Goal: Information Seeking & Learning: Find specific fact

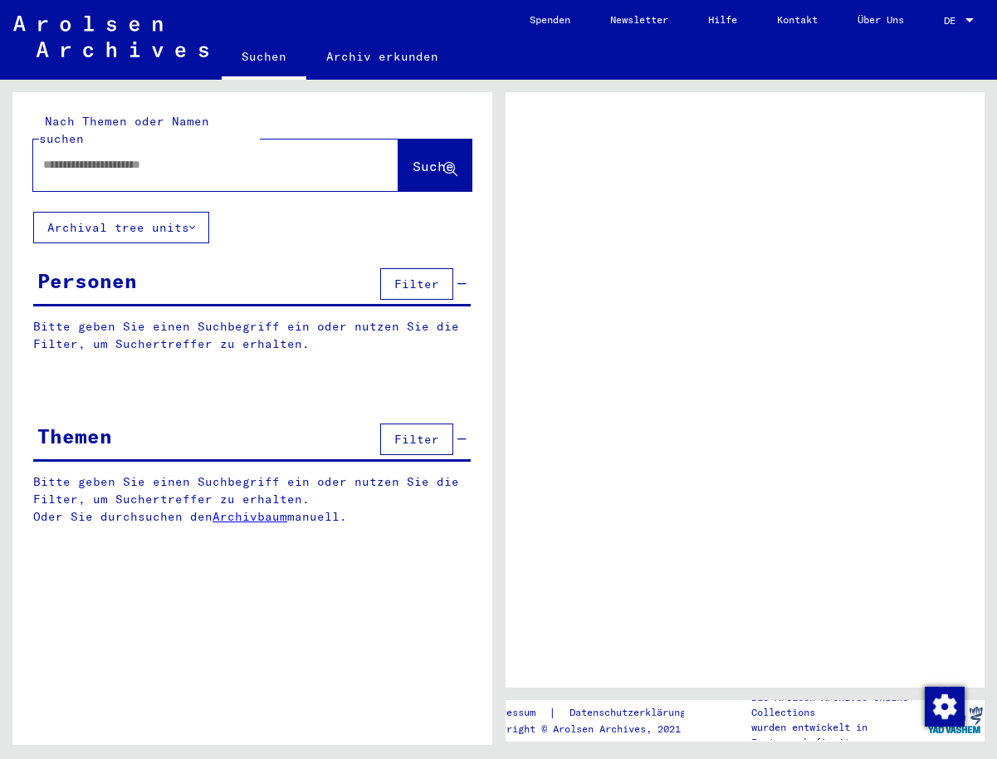
type input "**********"
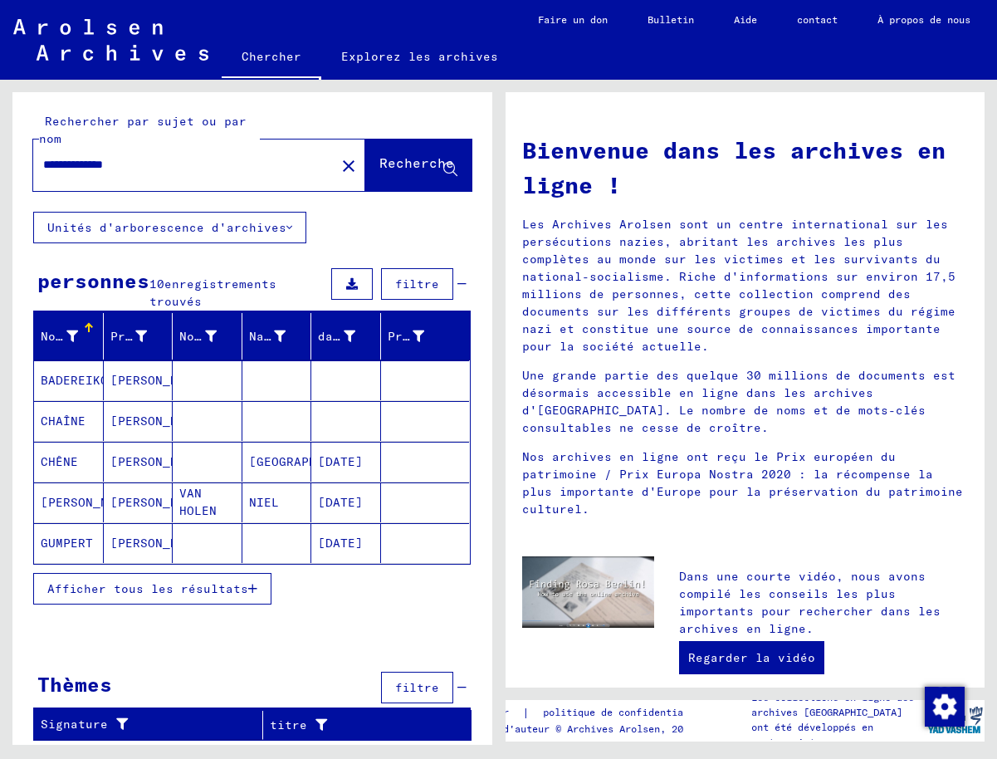
click at [64, 459] on font "CHÊNE" at bounding box center [59, 461] width 37 height 15
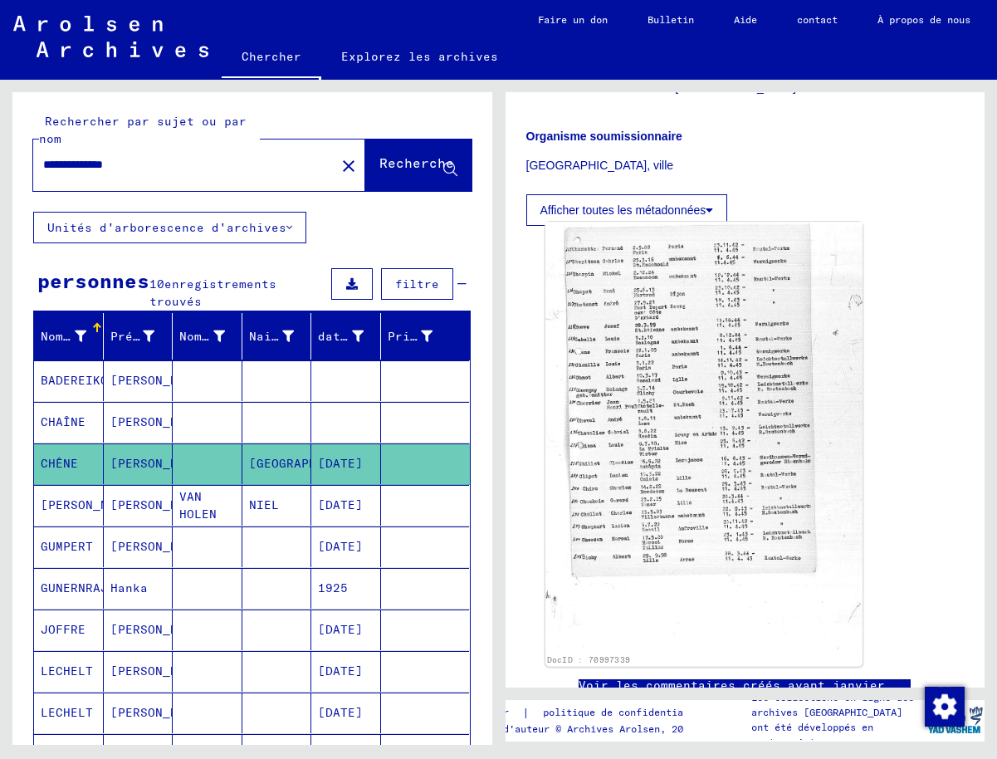
click at [682, 397] on img at bounding box center [703, 437] width 317 height 430
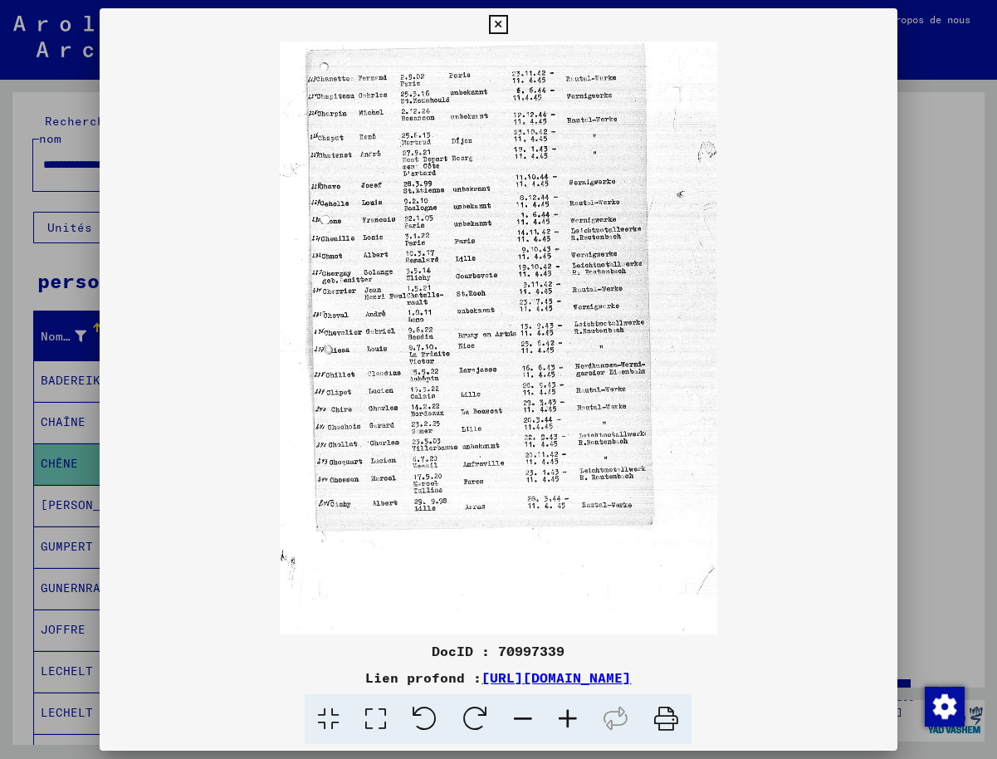
click at [569, 716] on icon at bounding box center [567, 719] width 45 height 51
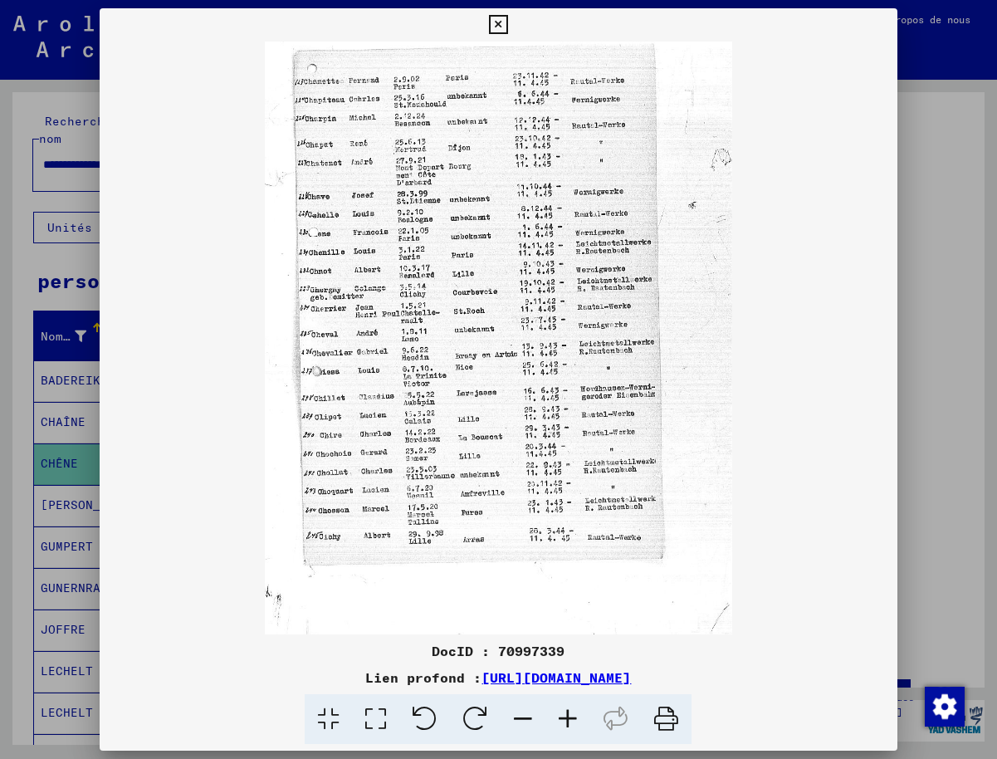
click at [569, 716] on icon at bounding box center [567, 719] width 45 height 51
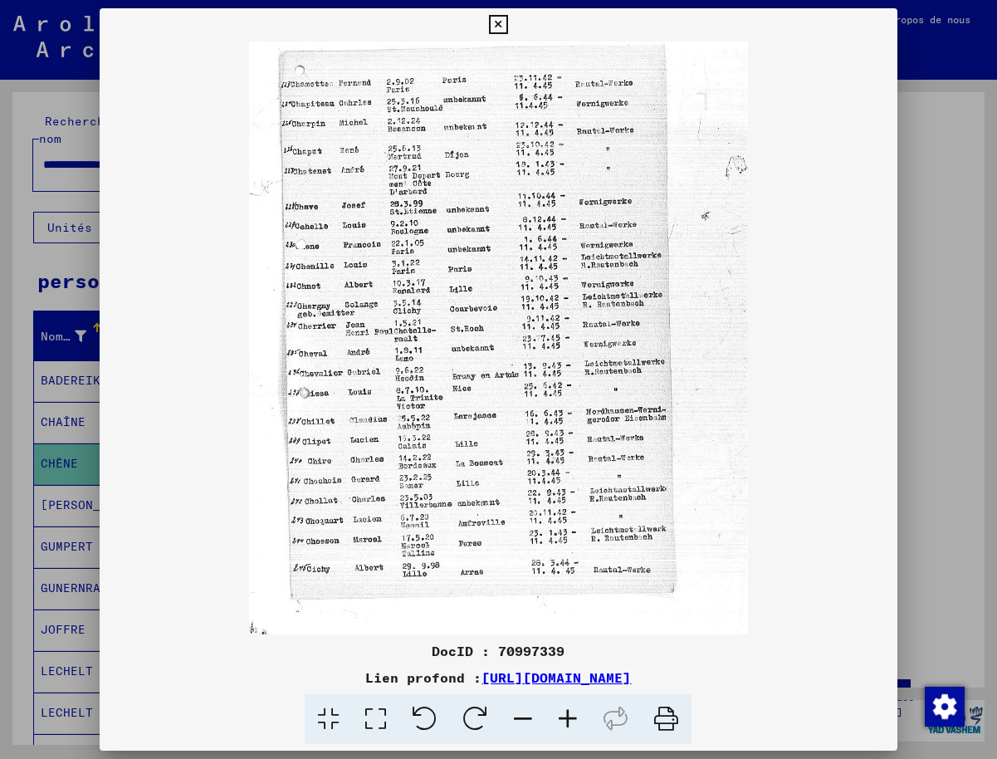
click at [569, 716] on icon at bounding box center [567, 719] width 45 height 51
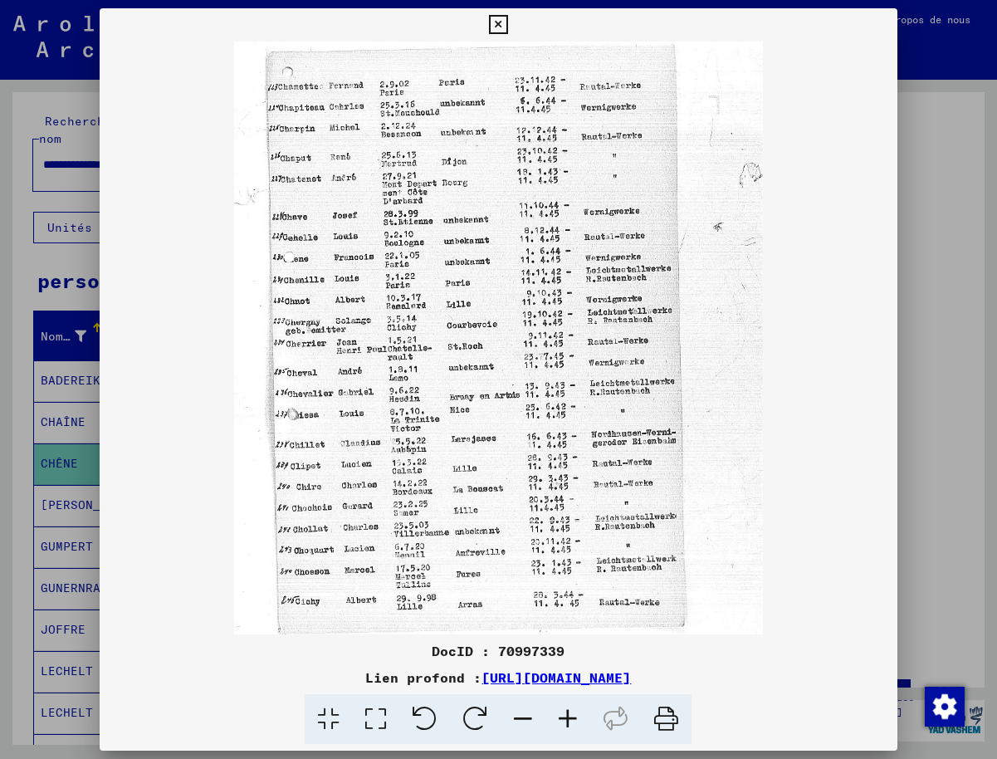
click at [569, 716] on icon at bounding box center [567, 719] width 45 height 51
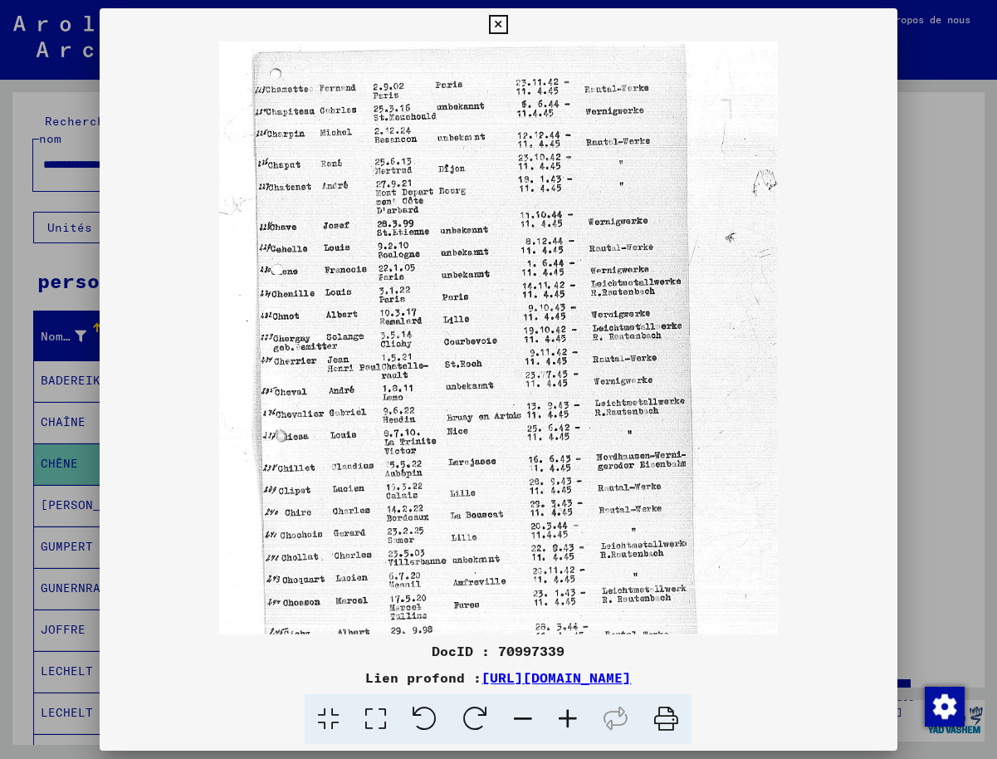
click at [569, 716] on icon at bounding box center [567, 719] width 45 height 51
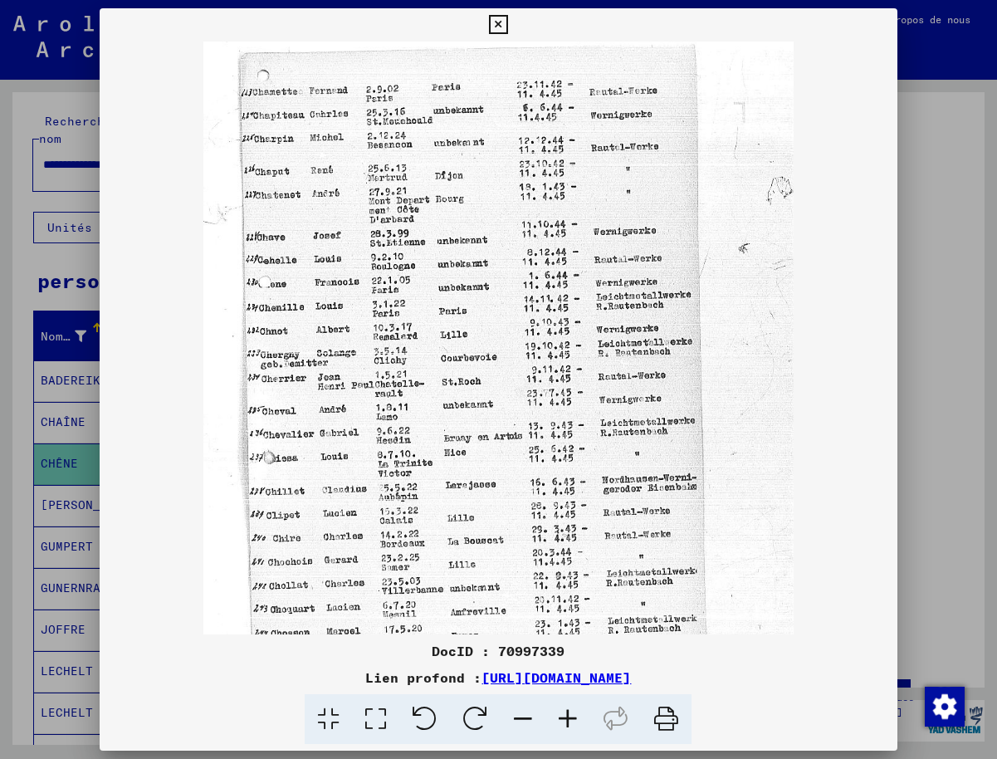
click at [568, 714] on icon at bounding box center [567, 719] width 45 height 51
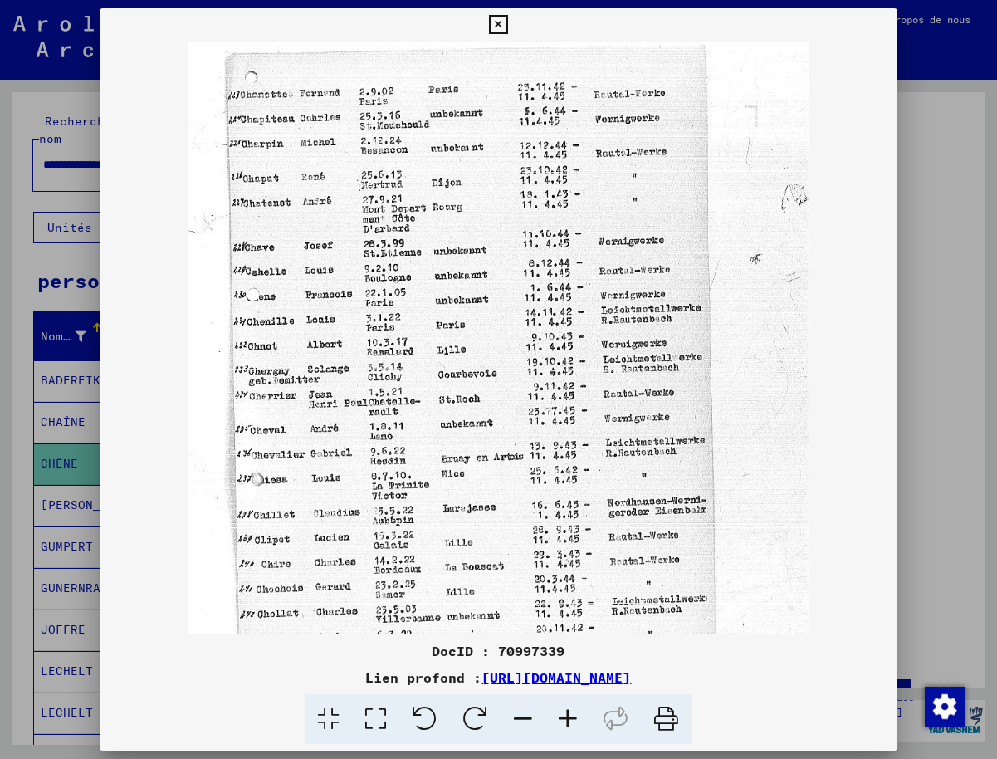
click at [568, 714] on icon at bounding box center [567, 719] width 45 height 51
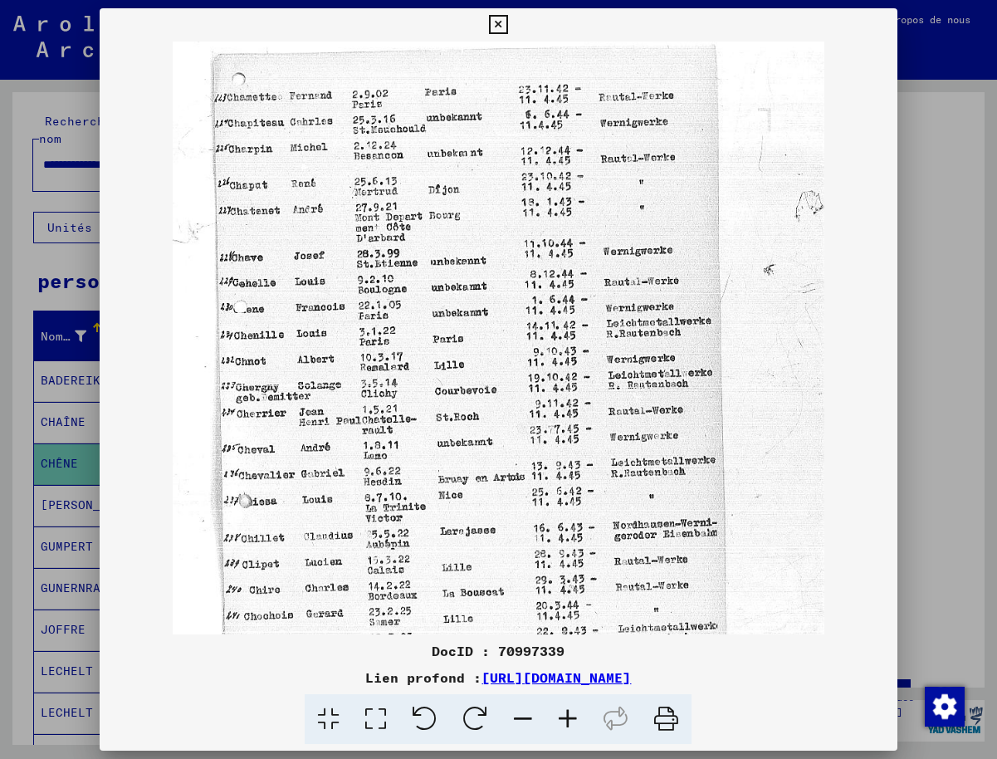
click at [568, 714] on icon at bounding box center [567, 719] width 45 height 51
